Goal: Task Accomplishment & Management: Use online tool/utility

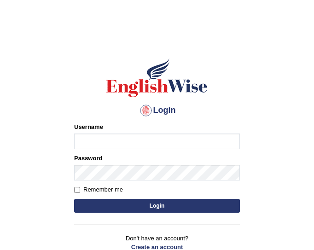
type input "mmr25"
click at [146, 210] on button "Login" at bounding box center [157, 206] width 166 height 14
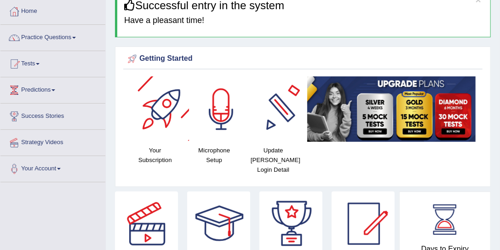
scroll to position [51, 0]
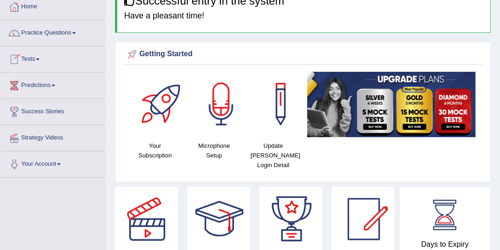
click at [30, 59] on link "Tests" at bounding box center [52, 57] width 105 height 23
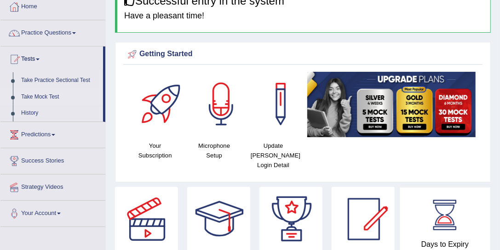
click at [40, 96] on link "Take Mock Test" at bounding box center [60, 97] width 86 height 17
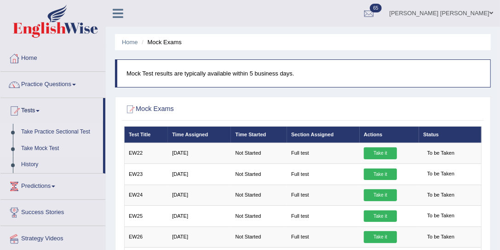
click at [47, 131] on link "Take Practice Sectional Test" at bounding box center [60, 132] width 86 height 17
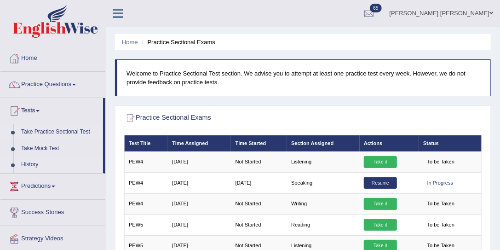
click at [29, 164] on link "History" at bounding box center [60, 164] width 86 height 17
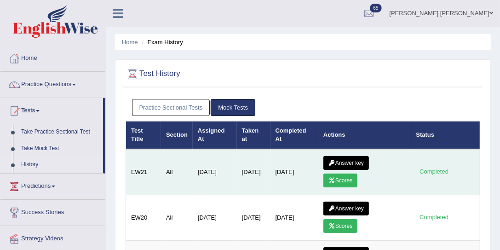
click at [337, 183] on link "Scores" at bounding box center [340, 180] width 34 height 14
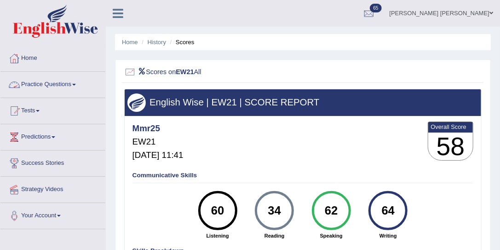
click at [37, 110] on link "Tests" at bounding box center [52, 109] width 105 height 23
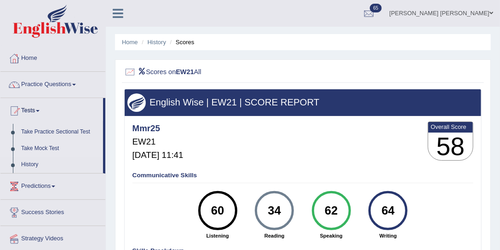
click at [56, 146] on link "Take Mock Test" at bounding box center [60, 148] width 86 height 17
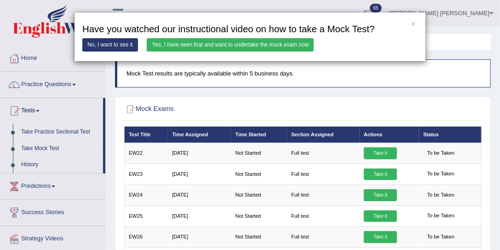
click at [218, 46] on link "Yes, I have seen that and want to undertake the mock exam now" at bounding box center [230, 44] width 167 height 13
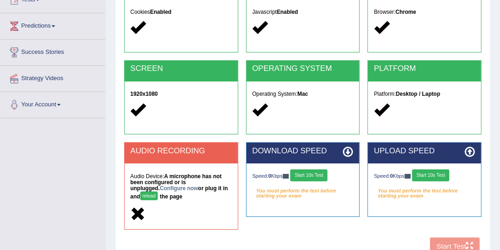
scroll to position [113, 0]
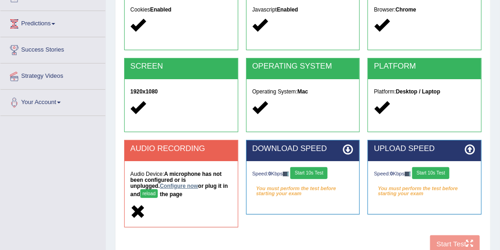
click at [160, 188] on link "Configure now" at bounding box center [179, 186] width 38 height 6
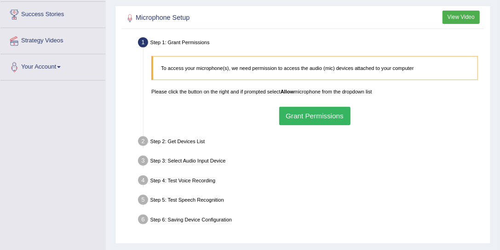
scroll to position [149, 0]
click at [297, 110] on button "Grant Permissions" at bounding box center [314, 115] width 71 height 18
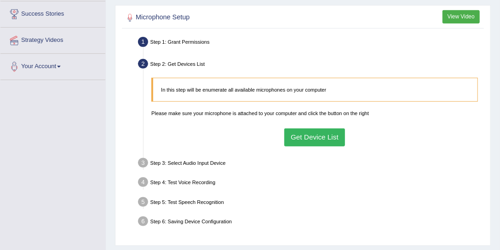
click at [295, 128] on button "Get Device List" at bounding box center [314, 137] width 61 height 18
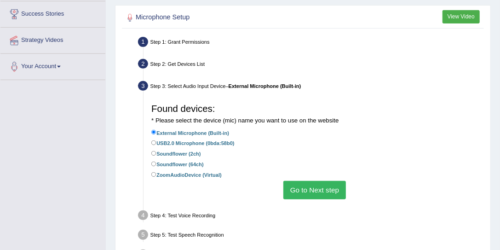
click at [306, 183] on button "Go to Next step" at bounding box center [314, 190] width 62 height 18
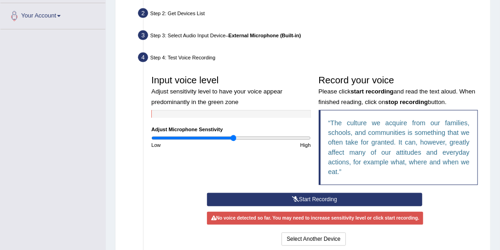
scroll to position [200, 0]
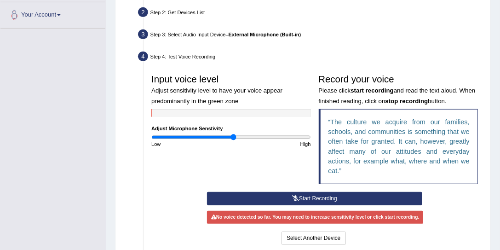
click at [294, 198] on icon at bounding box center [295, 198] width 7 height 6
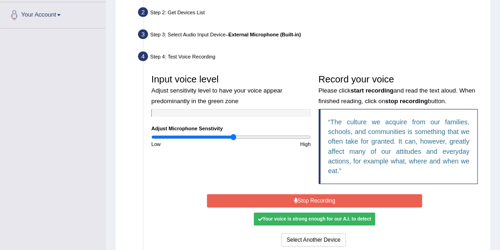
click at [294, 198] on icon at bounding box center [296, 201] width 4 height 6
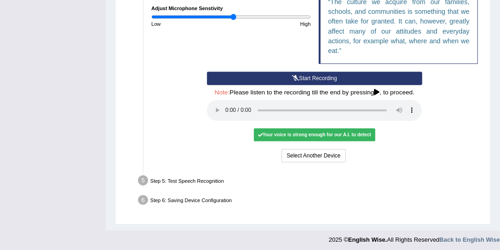
scroll to position [322, 0]
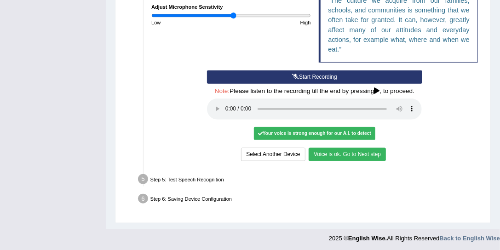
click at [327, 156] on button "Voice is ok. Go to Next step" at bounding box center [346, 154] width 77 height 13
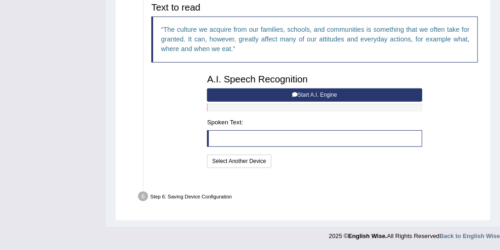
scroll to position [281, 0]
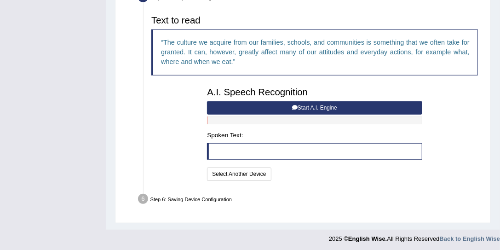
click at [240, 107] on button "Start A.I. Engine" at bounding box center [314, 107] width 215 height 13
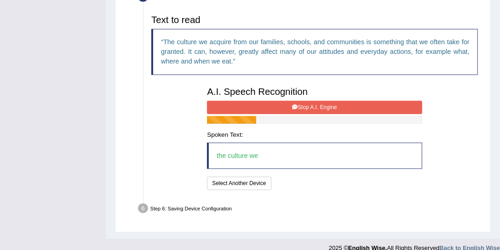
click at [240, 107] on button "Stop A.I. Engine" at bounding box center [314, 107] width 215 height 13
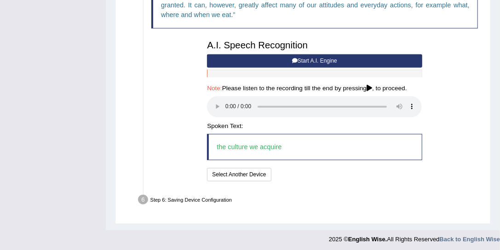
scroll to position [329, 0]
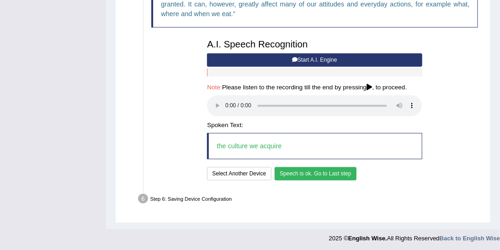
click at [312, 174] on button "Speech is ok. Go to Last step" at bounding box center [315, 173] width 82 height 13
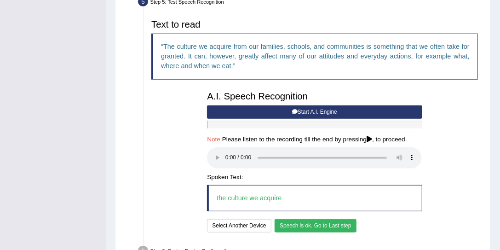
scroll to position [233, 0]
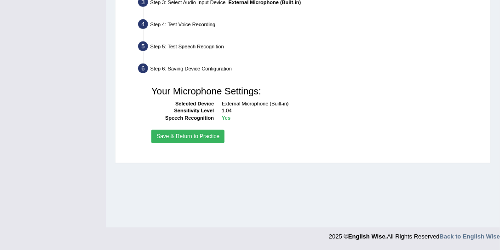
click at [214, 142] on div "Your Microphone Settings: Selected Device External Microphone (Built-in) Sensit…" at bounding box center [315, 113] width 334 height 71
click at [214, 137] on button "Save & Return to Practice" at bounding box center [187, 136] width 73 height 13
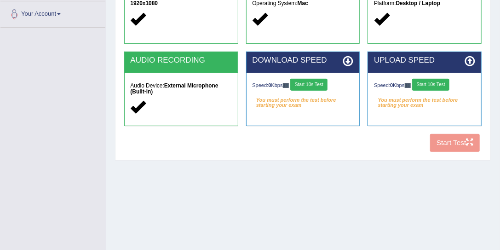
scroll to position [202, 0]
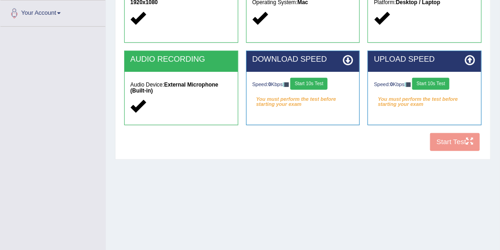
click at [310, 79] on button "Start 10s Test" at bounding box center [308, 84] width 37 height 12
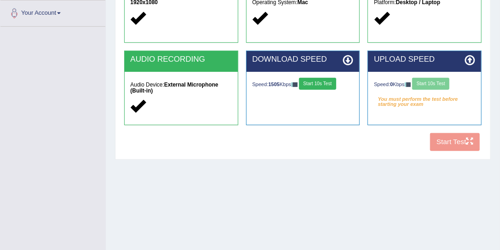
click at [425, 84] on div "Speed: 0 Kbps Start 10s Test" at bounding box center [424, 85] width 101 height 14
click at [425, 84] on button "Start 10s Test" at bounding box center [430, 84] width 37 height 12
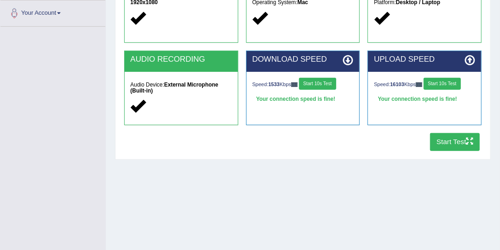
click at [442, 143] on button "Start Test" at bounding box center [455, 142] width 50 height 18
